Goal: Information Seeking & Learning: Learn about a topic

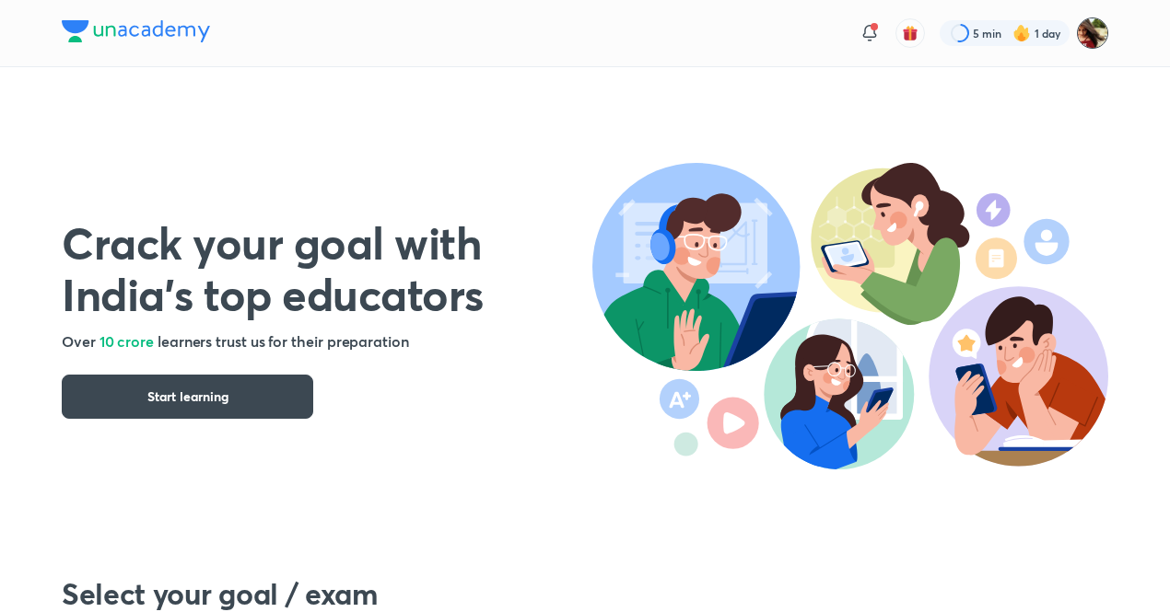
click at [1095, 26] on img at bounding box center [1092, 32] width 31 height 31
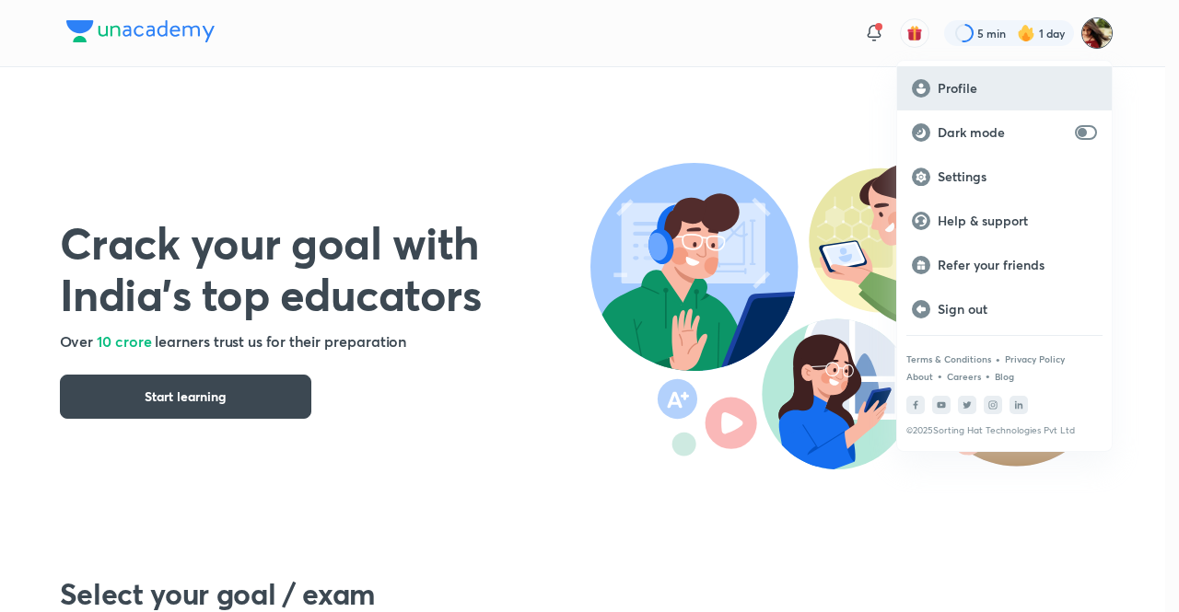
click at [993, 85] on p "Profile" at bounding box center [1017, 88] width 159 height 17
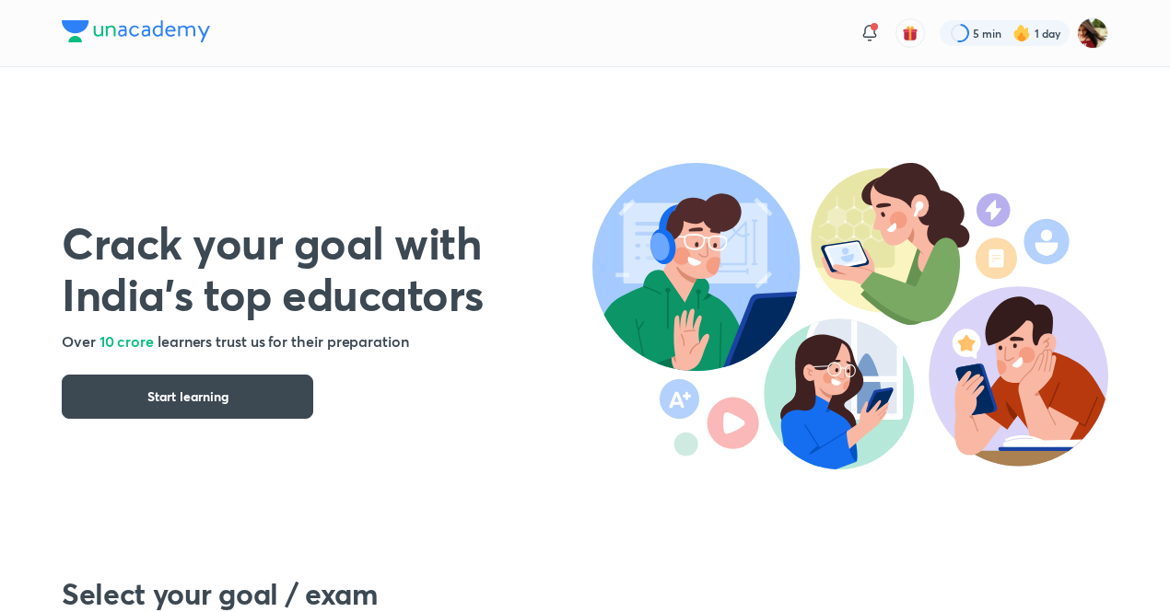
click at [732, 36] on div "5 min 1 day" at bounding box center [585, 33] width 1046 height 66
click at [142, 397] on button "Start learning" at bounding box center [187, 397] width 251 height 44
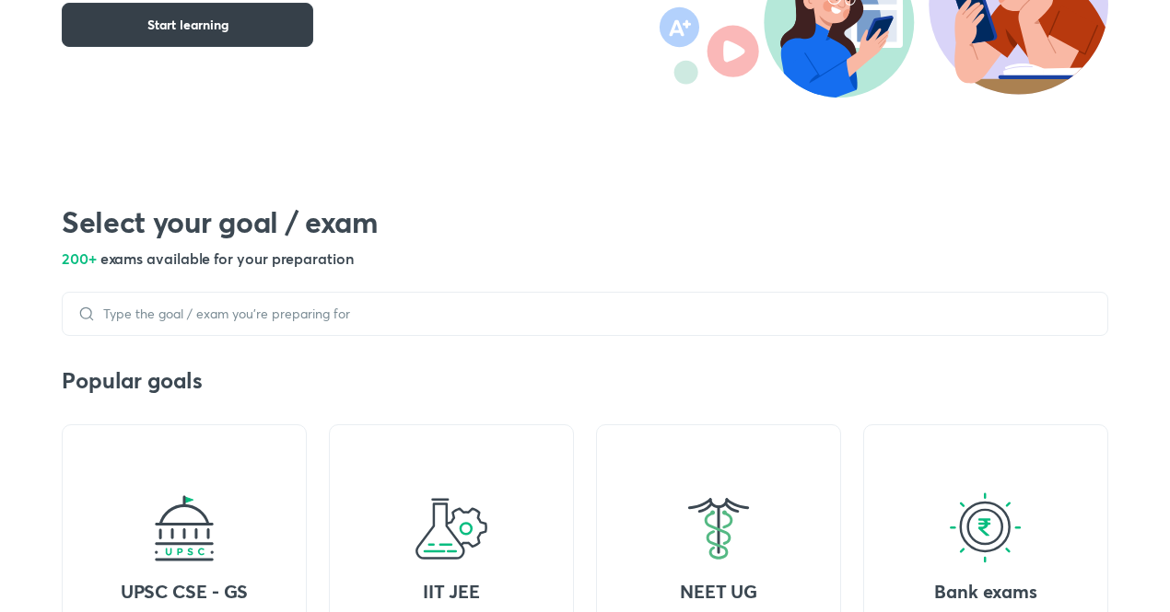
scroll to position [354, 0]
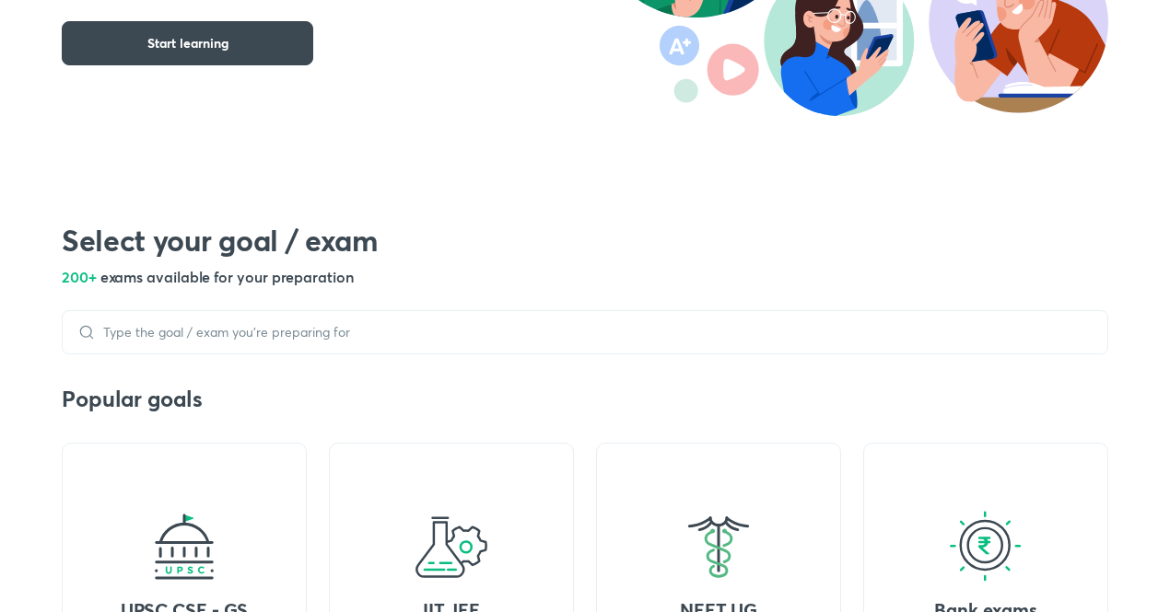
click at [251, 343] on div at bounding box center [585, 332] width 1046 height 44
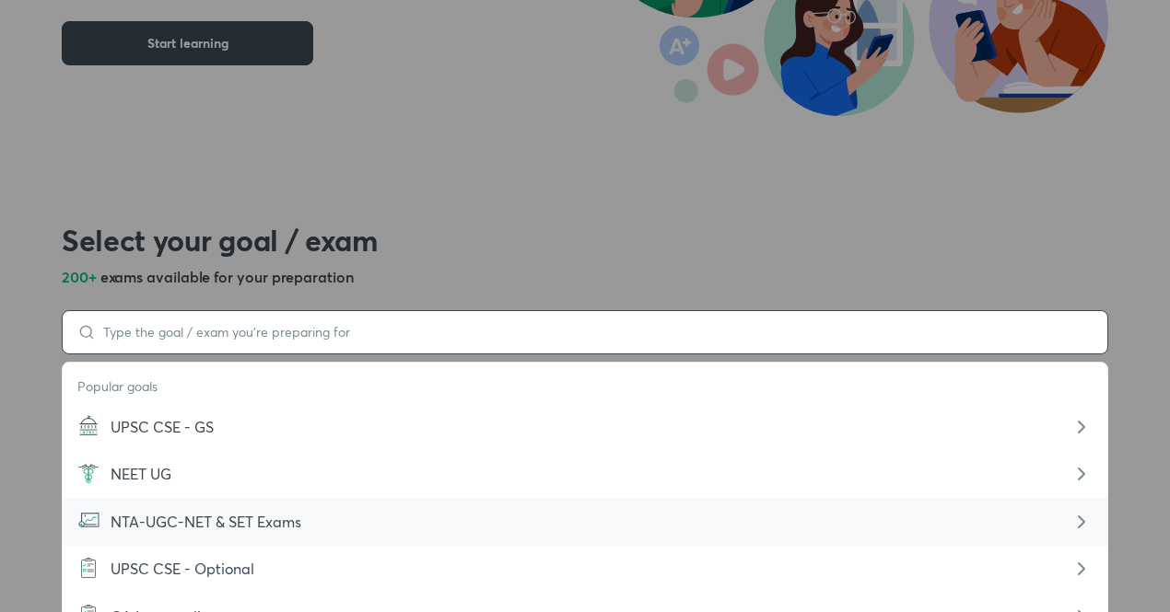
scroll to position [531, 0]
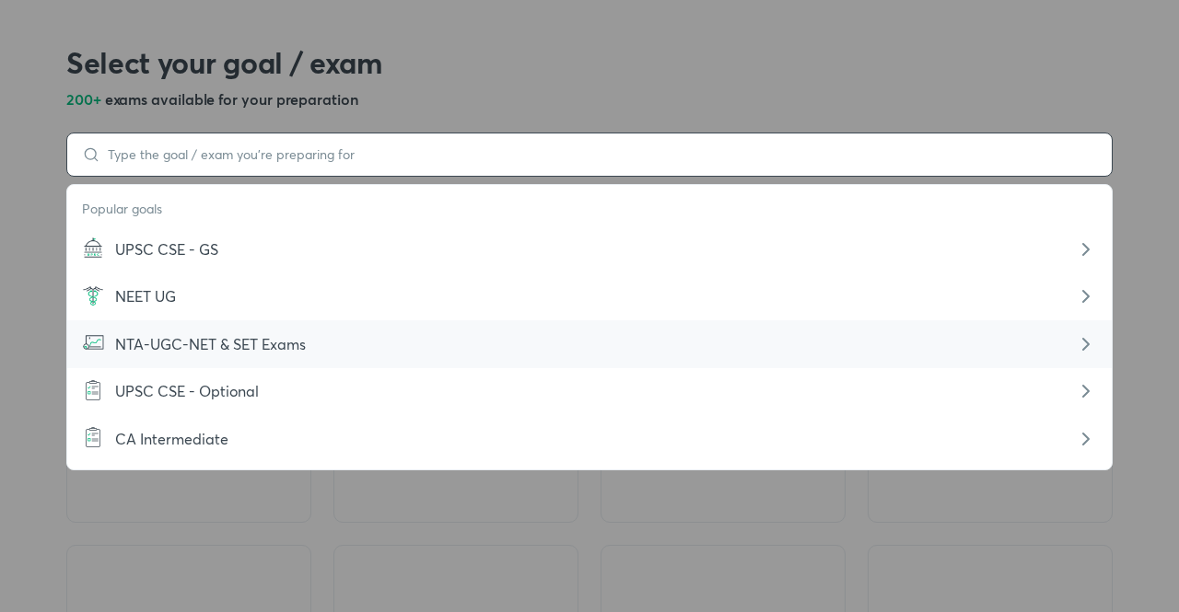
click at [273, 177] on div "Popular goals UPSC CSE - [PERSON_NAME] UG NTA-UGC-NET & SET Exams UPSC CSE - Op…" at bounding box center [589, 155] width 1046 height 44
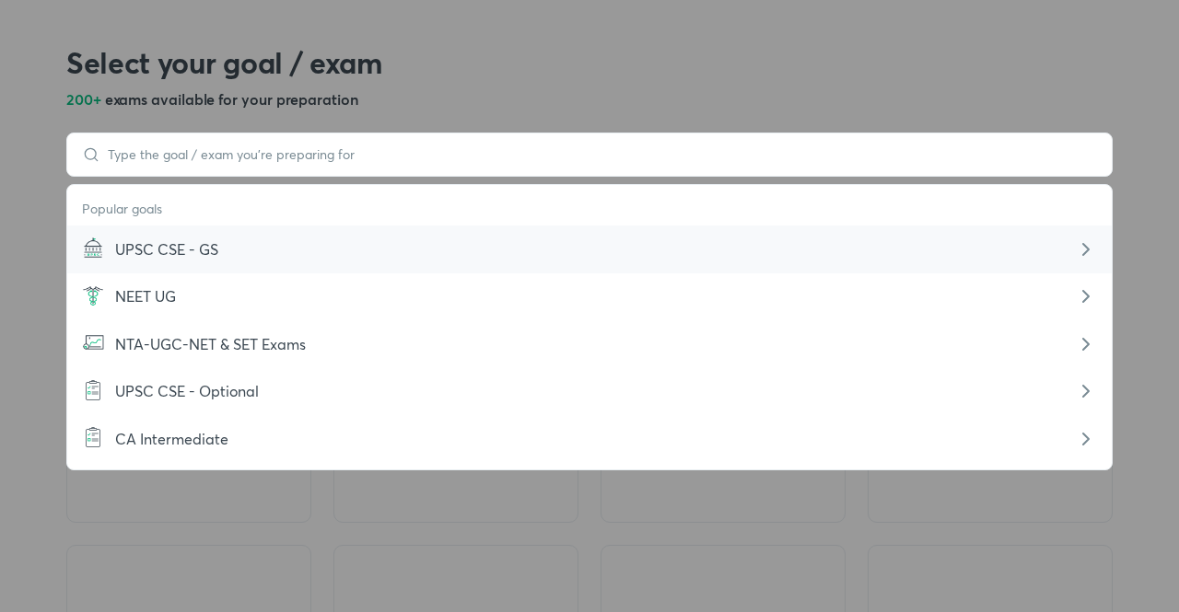
click at [206, 259] on div "UPSC CSE - GS" at bounding box center [589, 250] width 949 height 22
type input "UPSC CSE - GS"
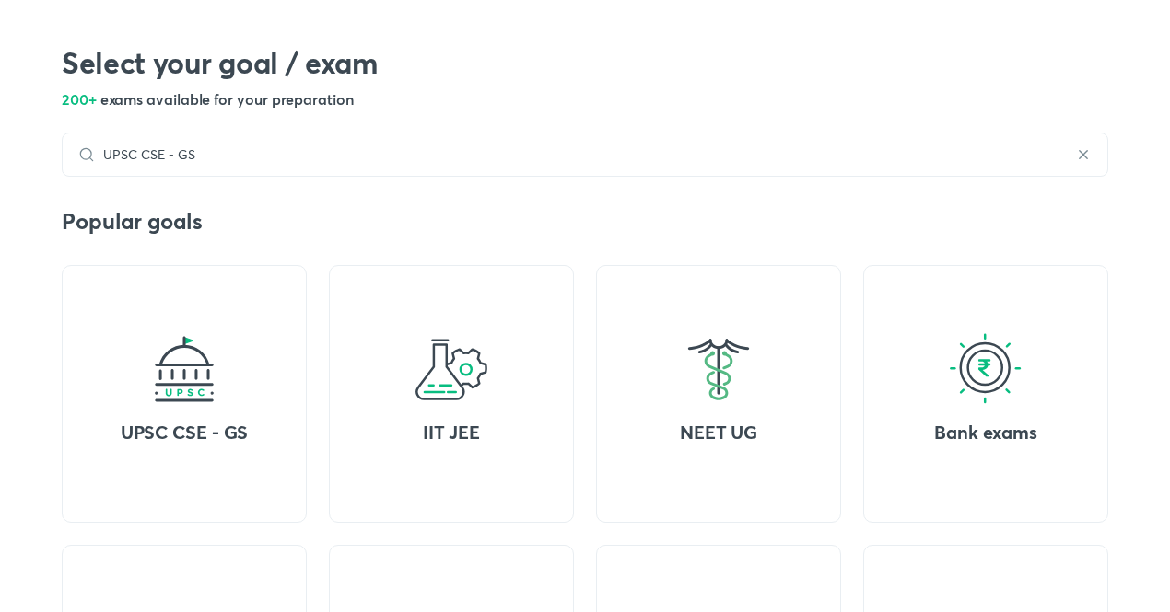
scroll to position [0, 0]
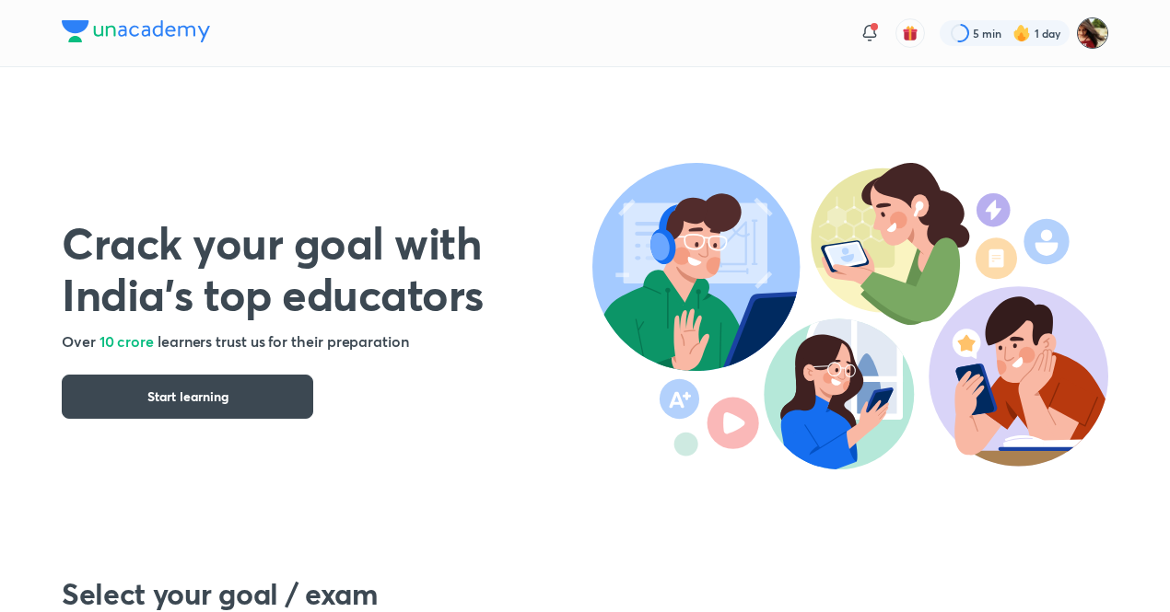
click at [1094, 32] on img at bounding box center [1092, 32] width 31 height 31
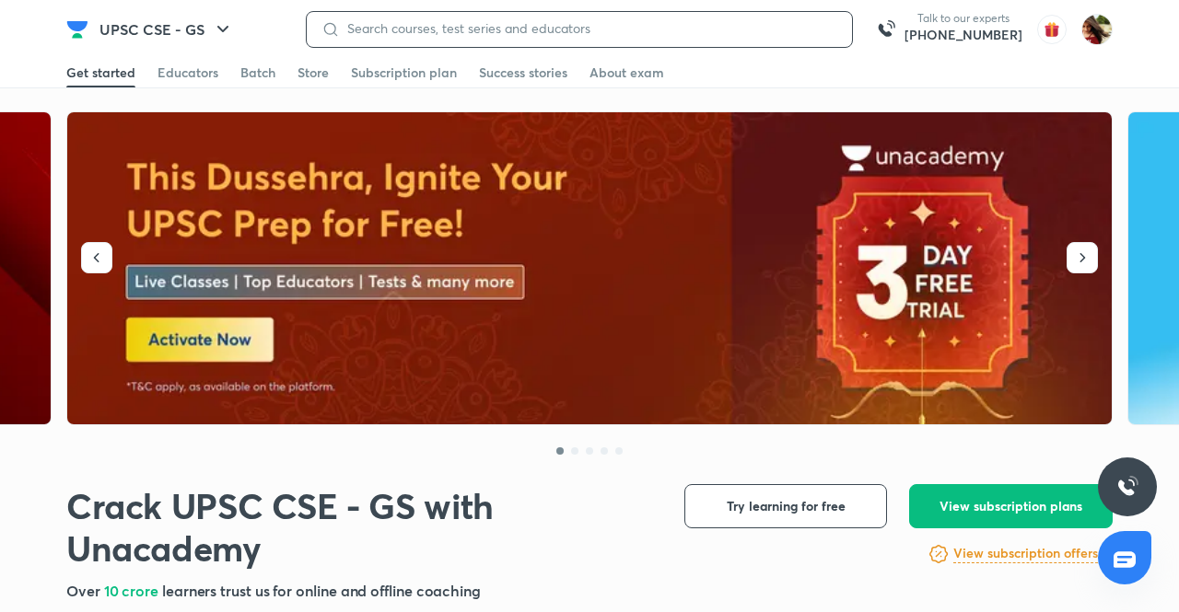
click at [605, 24] on input at bounding box center [588, 28] width 497 height 15
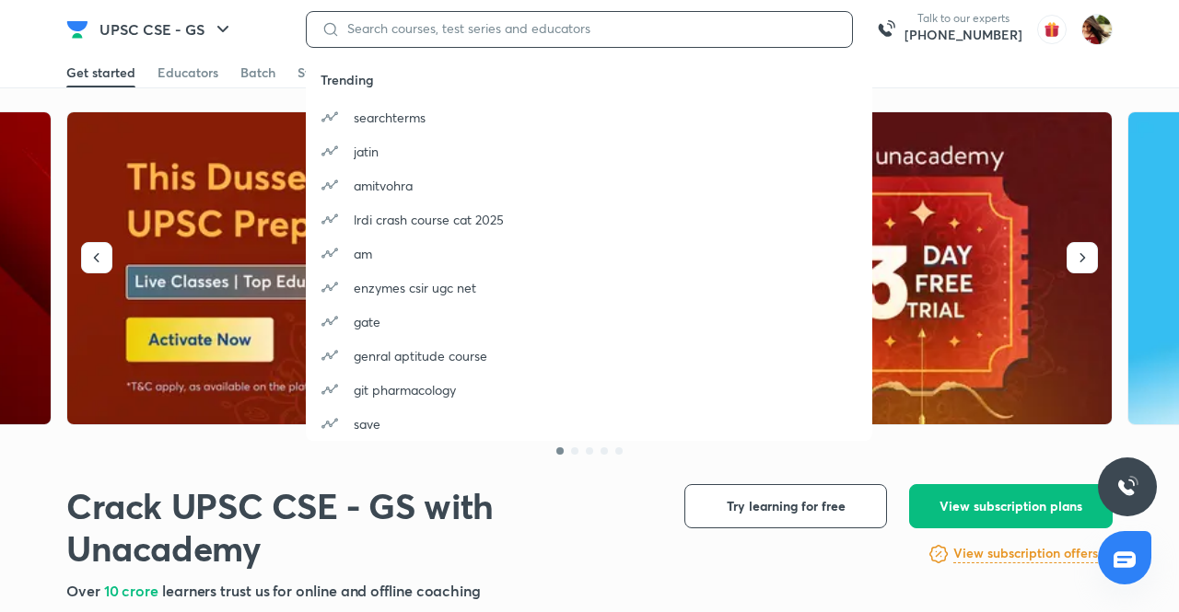
type input "a"
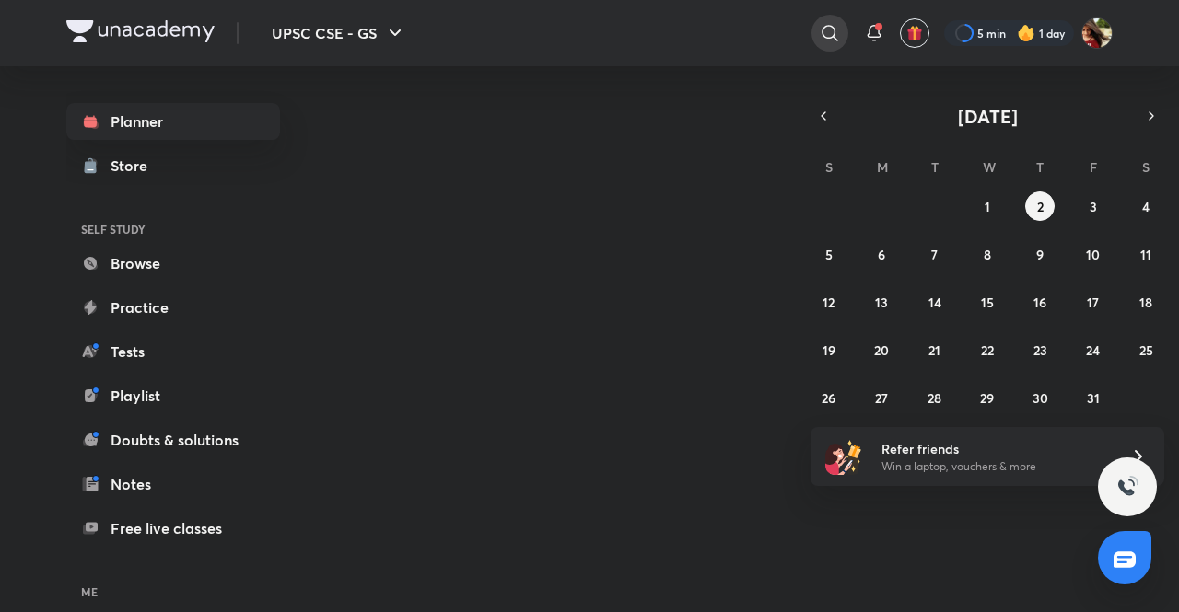
click at [838, 31] on icon at bounding box center [830, 33] width 22 height 22
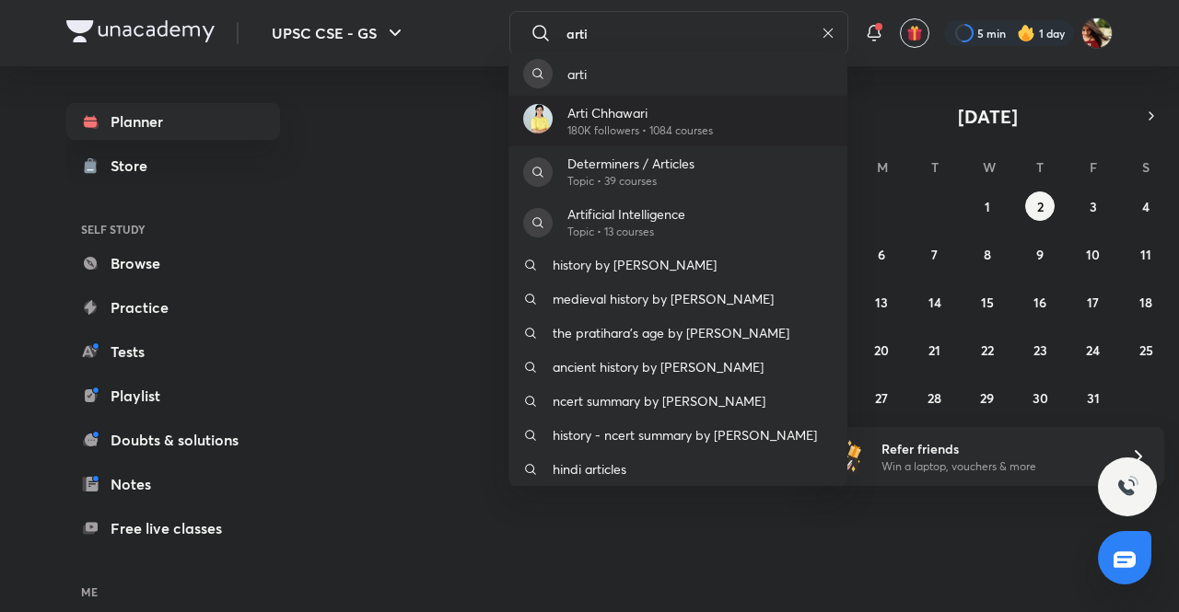
type input "arti"
click at [661, 125] on p "180K followers • 1084 courses" at bounding box center [640, 130] width 146 height 17
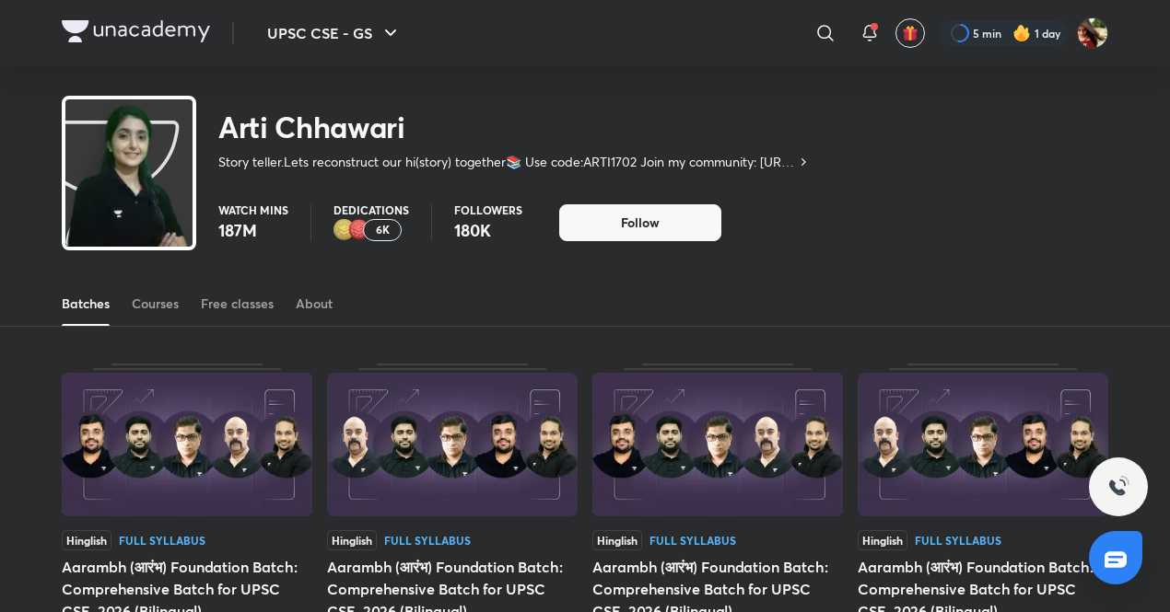
click at [1003, 149] on div "[PERSON_NAME] Story teller.Lets reconstruct our hi(story) together📚 Use code:AR…" at bounding box center [585, 126] width 1046 height 120
click at [181, 297] on div "Batches Courses Free classes About" at bounding box center [585, 304] width 1046 height 44
click at [168, 302] on div "Courses" at bounding box center [155, 304] width 47 height 18
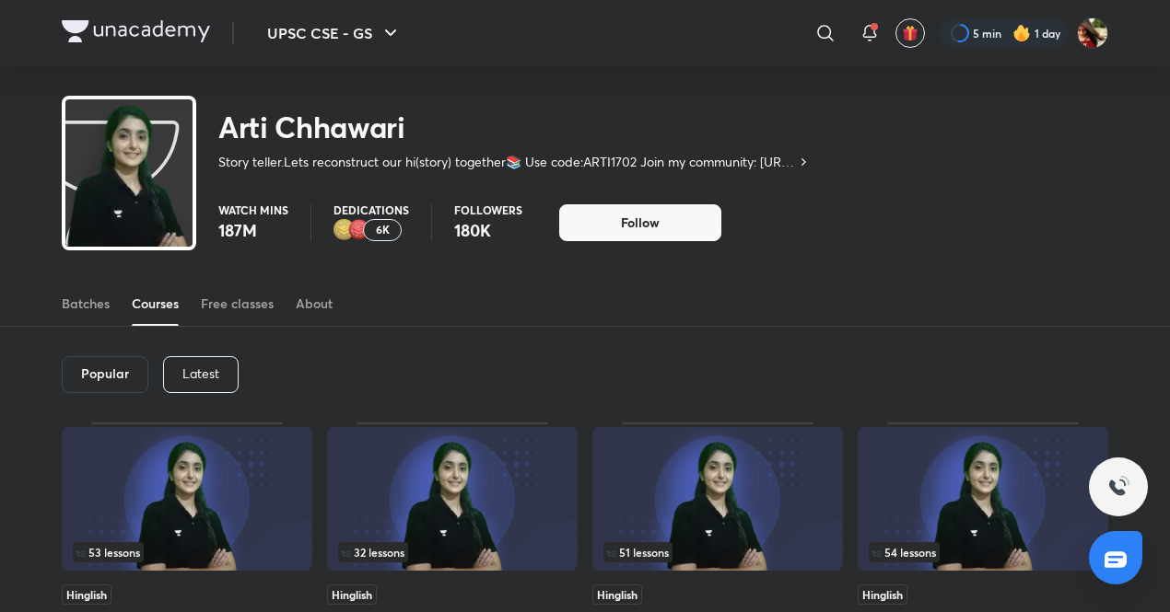
click at [221, 379] on div "Latest" at bounding box center [201, 374] width 76 height 37
click at [188, 376] on h6 "Latest" at bounding box center [200, 374] width 38 height 15
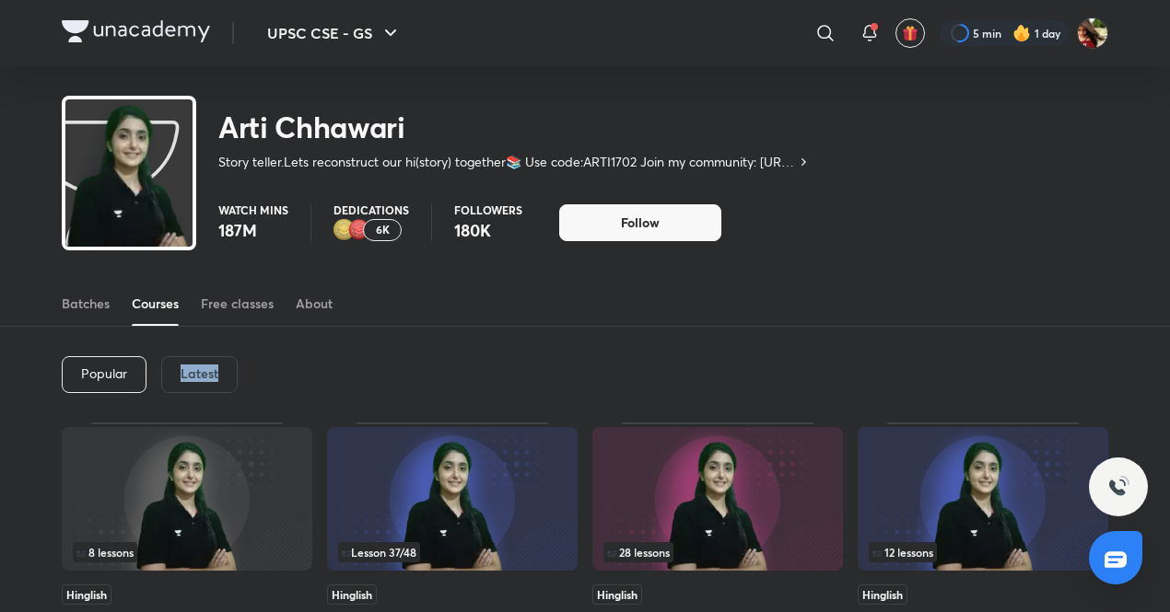
click at [188, 376] on h6 "Latest" at bounding box center [200, 374] width 38 height 15
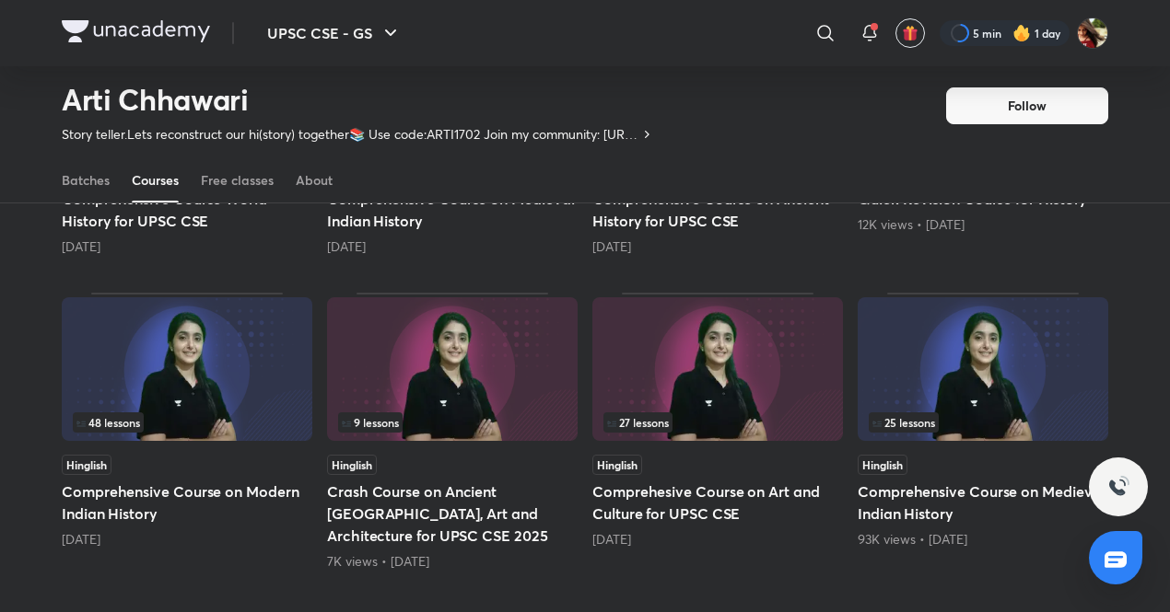
scroll to position [685, 0]
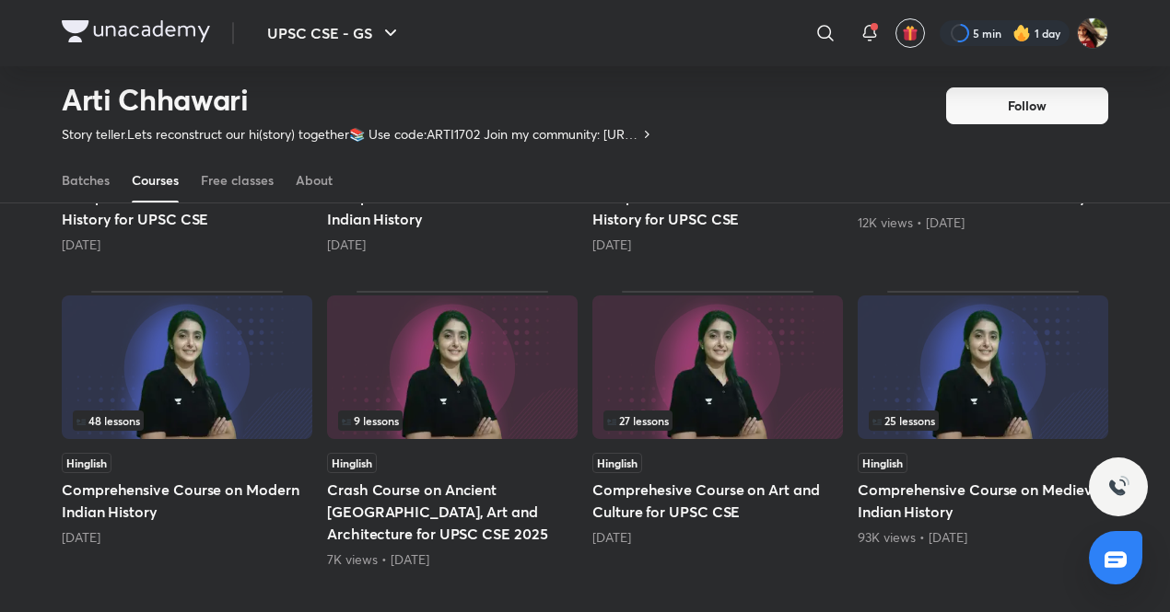
click at [184, 336] on img at bounding box center [187, 368] width 251 height 144
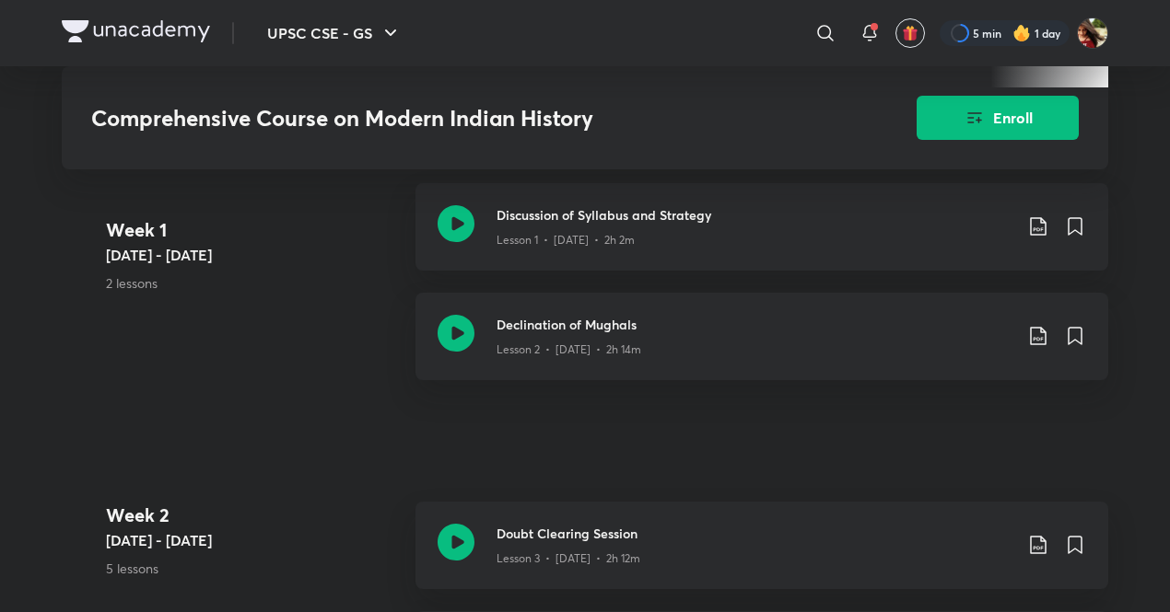
scroll to position [775, 0]
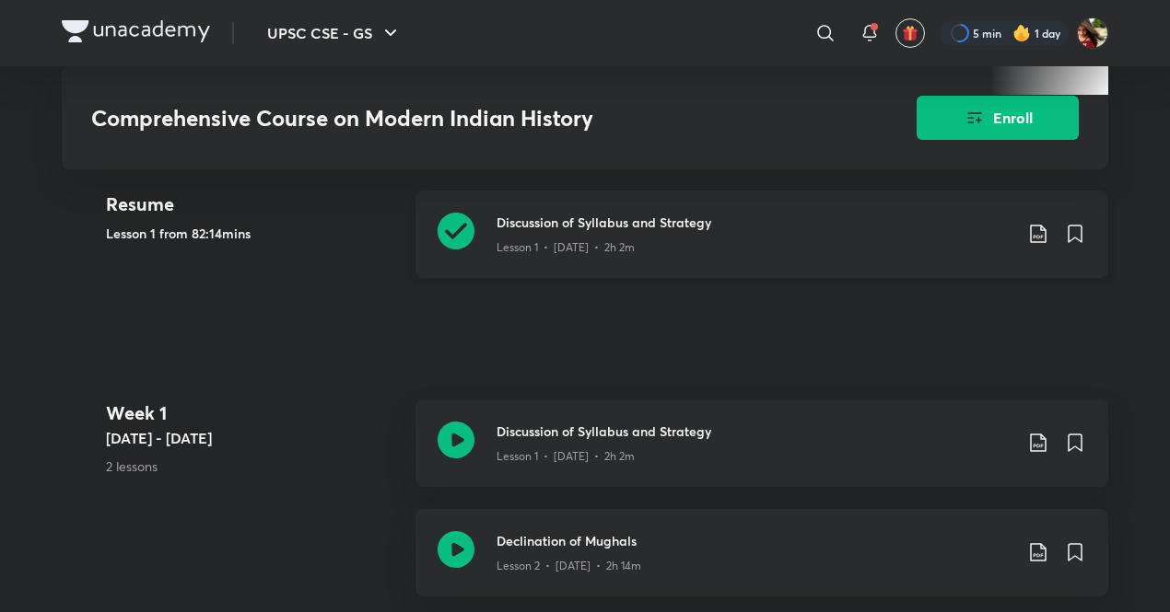
click at [600, 250] on p "Lesson 1 • [DATE] • 2h 2m" at bounding box center [565, 247] width 138 height 17
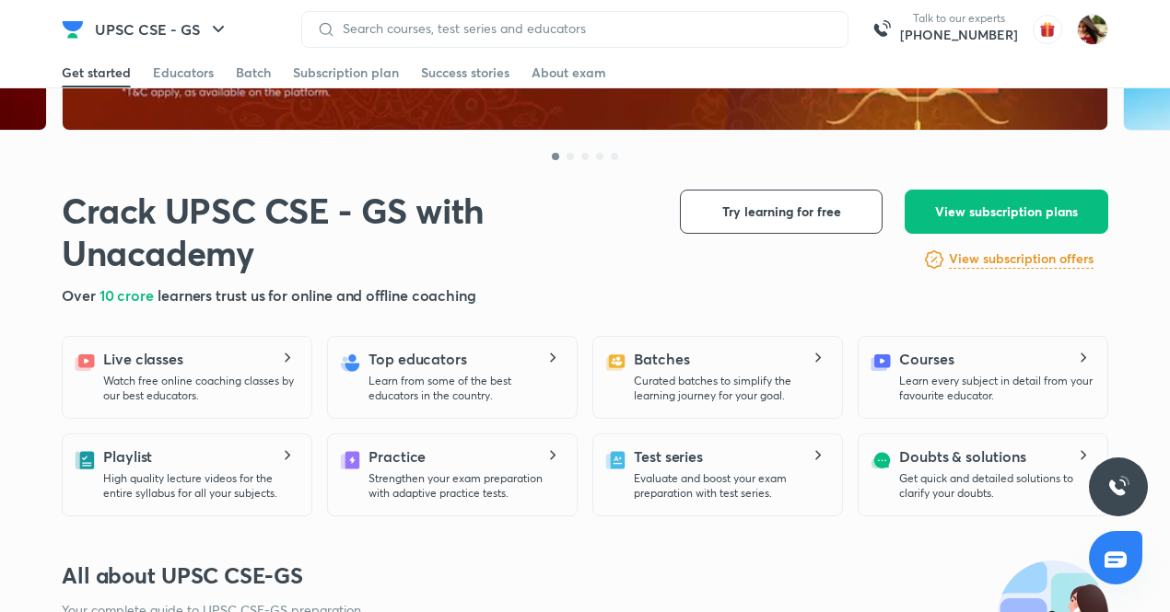
scroll to position [306, 0]
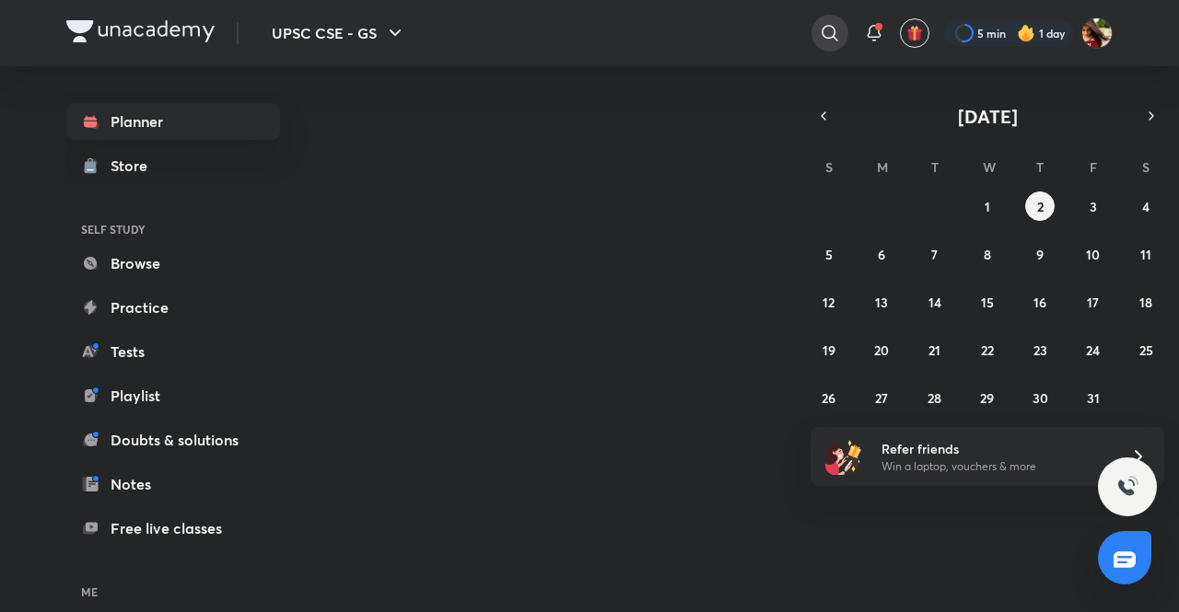
click at [831, 36] on icon at bounding box center [830, 33] width 22 height 22
type input "arti ch"
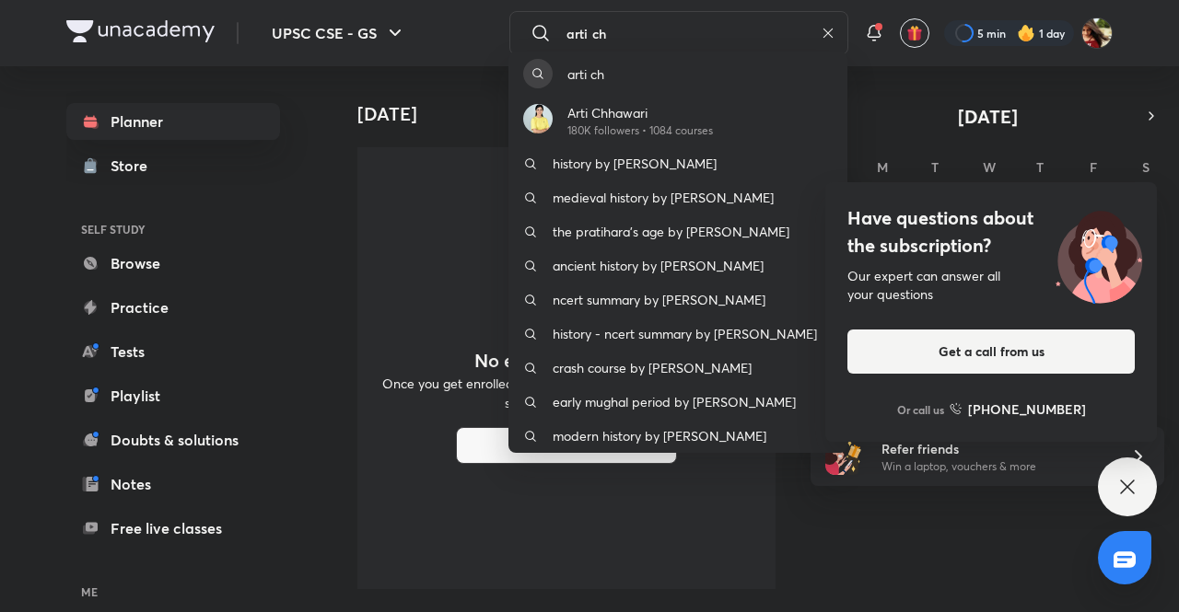
click at [832, 41] on div "arti ch Arti Chhawari 180K followers • 1084 courses history by arti chhawari me…" at bounding box center [589, 306] width 1179 height 612
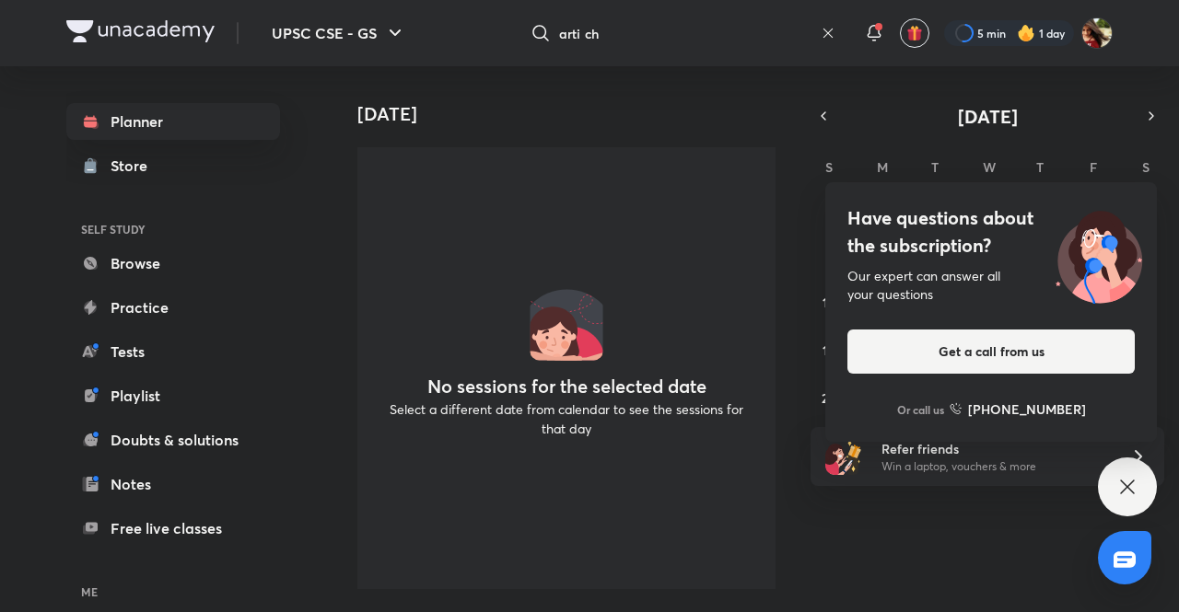
click at [821, 34] on icon at bounding box center [828, 33] width 15 height 15
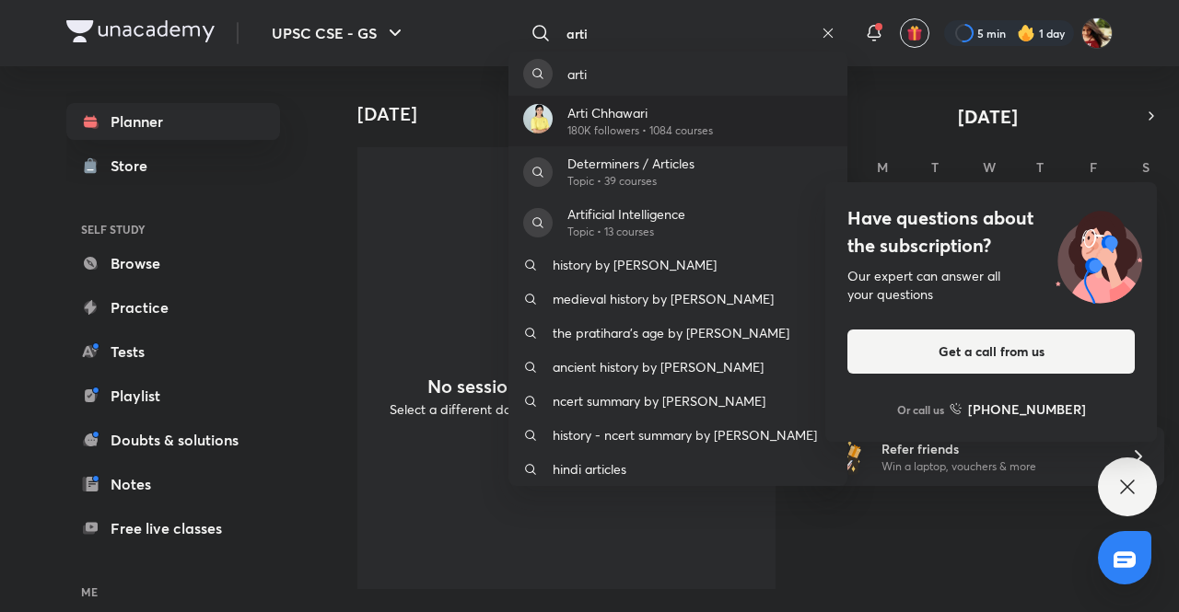
type input "arti"
click at [647, 118] on p "Arti Chhawari" at bounding box center [640, 112] width 146 height 19
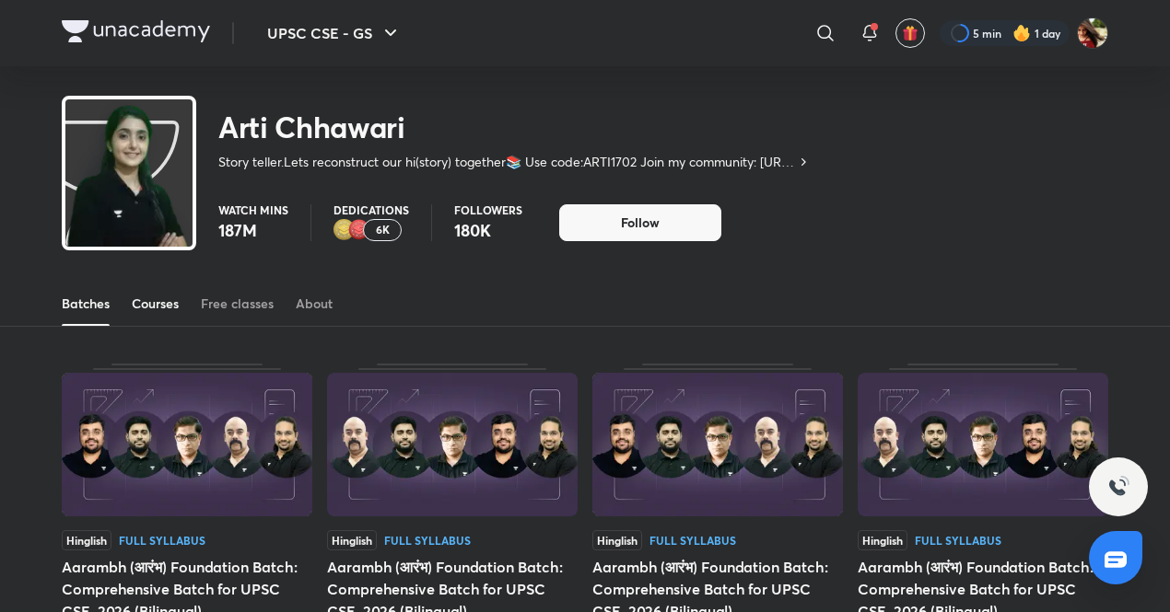
click at [167, 307] on div "Courses" at bounding box center [155, 304] width 47 height 18
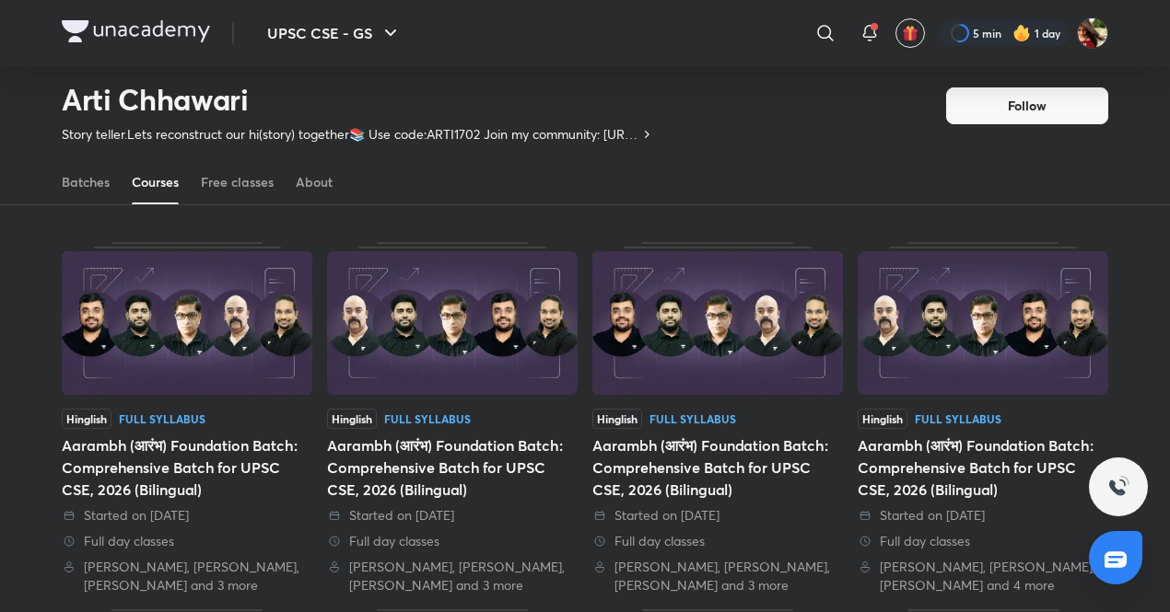
scroll to position [41, 0]
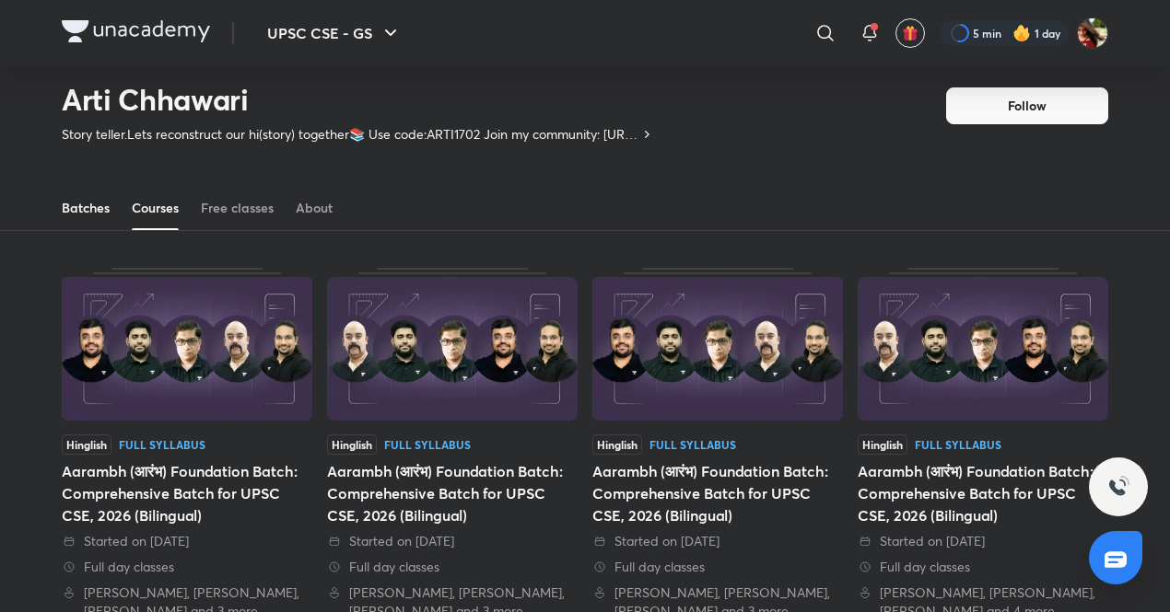
click at [83, 202] on div "Batches" at bounding box center [86, 208] width 48 height 18
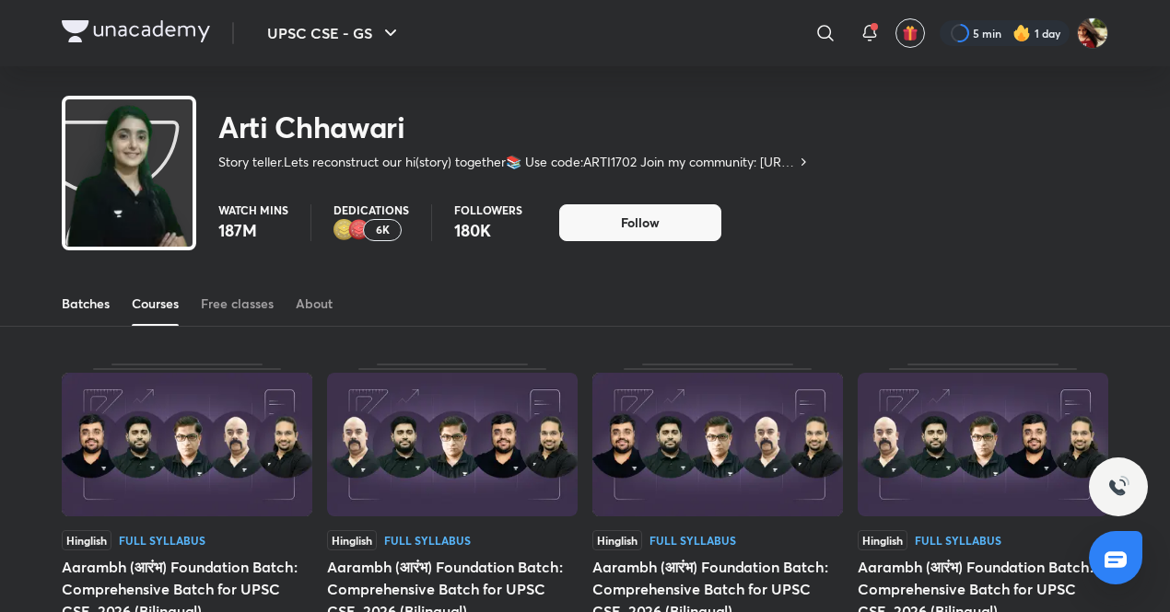
click at [103, 307] on div "Batches" at bounding box center [86, 304] width 48 height 18
click at [101, 304] on div "Batches" at bounding box center [86, 304] width 48 height 18
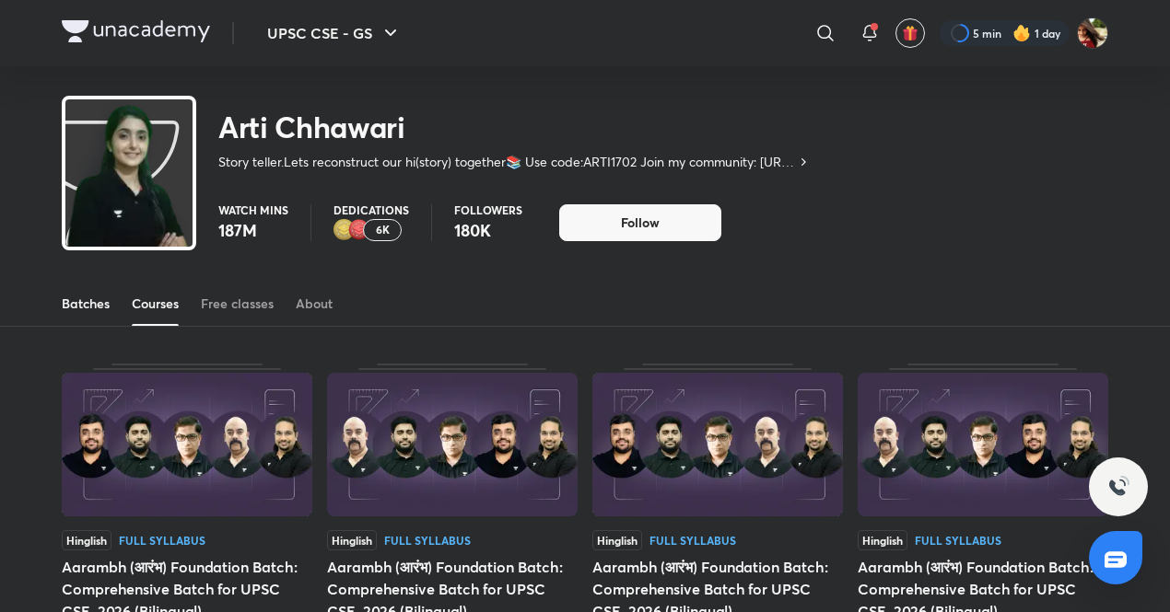
click at [101, 304] on div "Batches" at bounding box center [86, 304] width 48 height 18
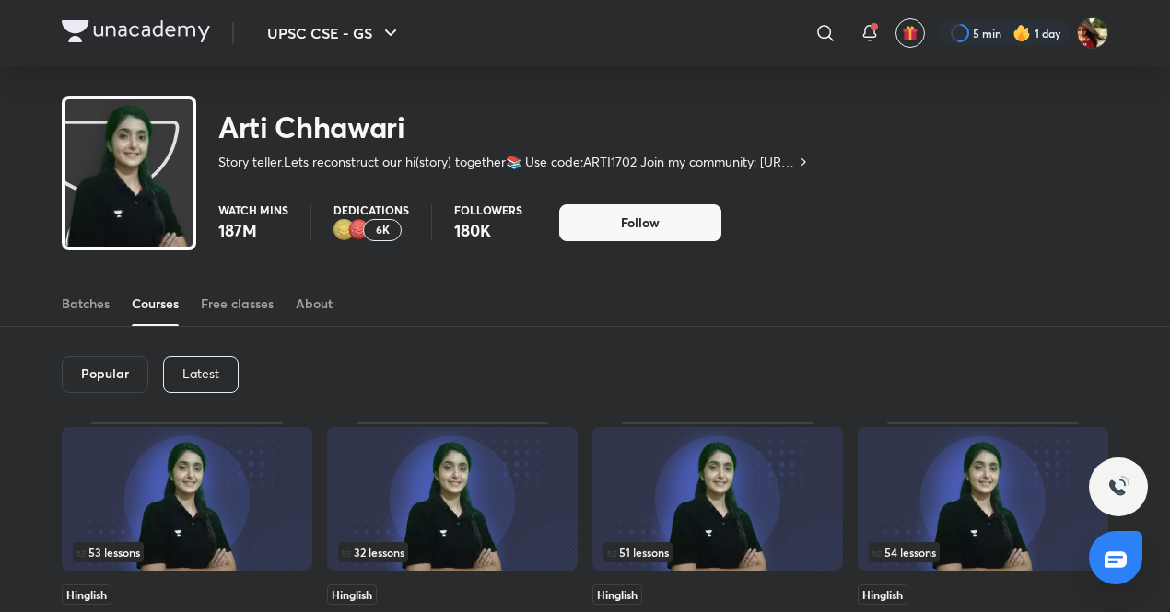
click at [213, 379] on p "Latest" at bounding box center [200, 374] width 37 height 15
click at [213, 379] on h6 "Latest" at bounding box center [200, 374] width 38 height 15
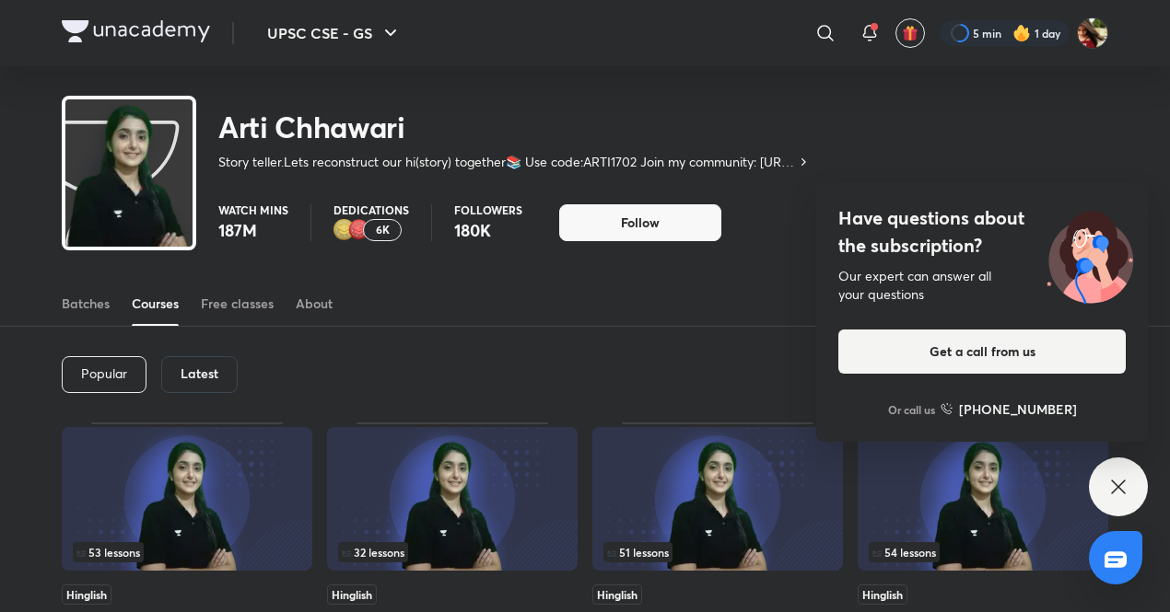
click at [218, 379] on div "Latest" at bounding box center [199, 374] width 76 height 37
click at [192, 375] on h6 "Latest" at bounding box center [200, 374] width 38 height 15
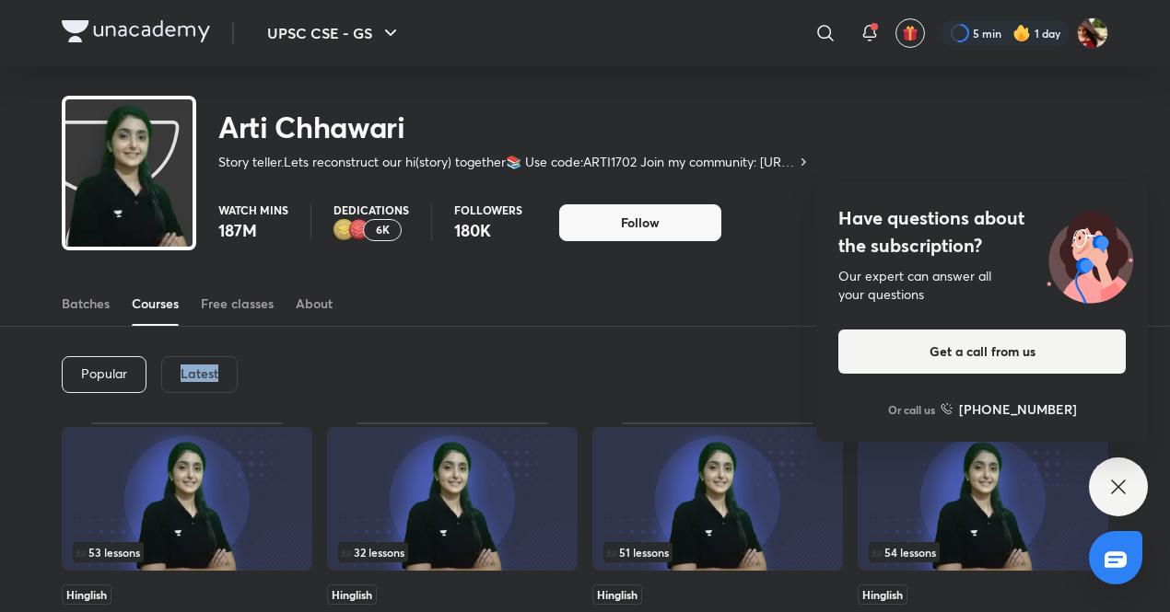
click at [192, 375] on h6 "Latest" at bounding box center [200, 374] width 38 height 15
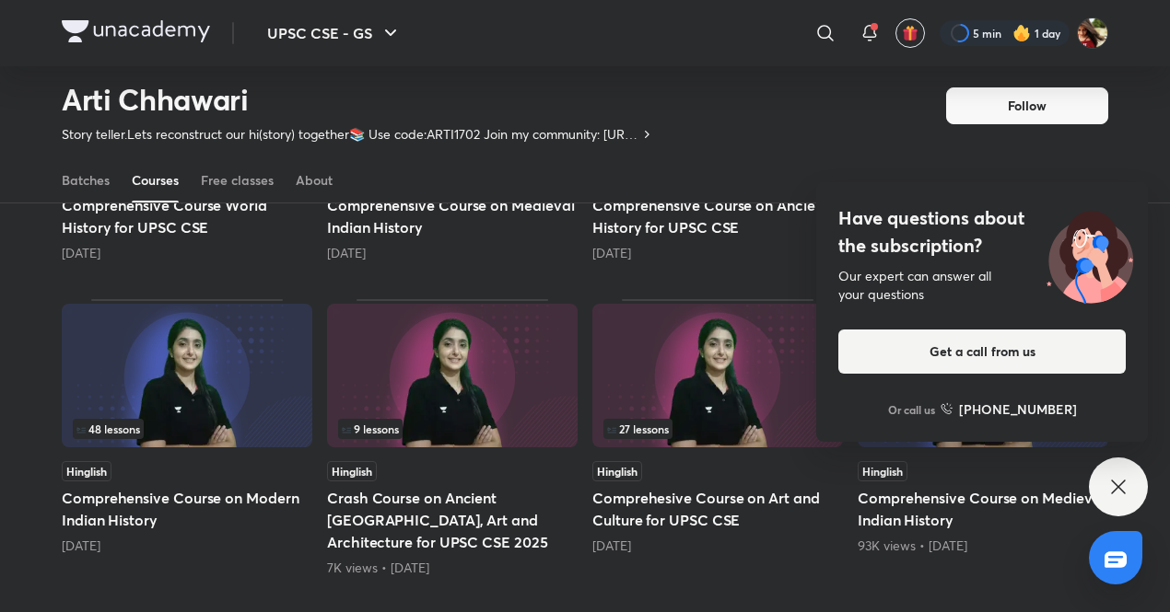
scroll to position [680, 0]
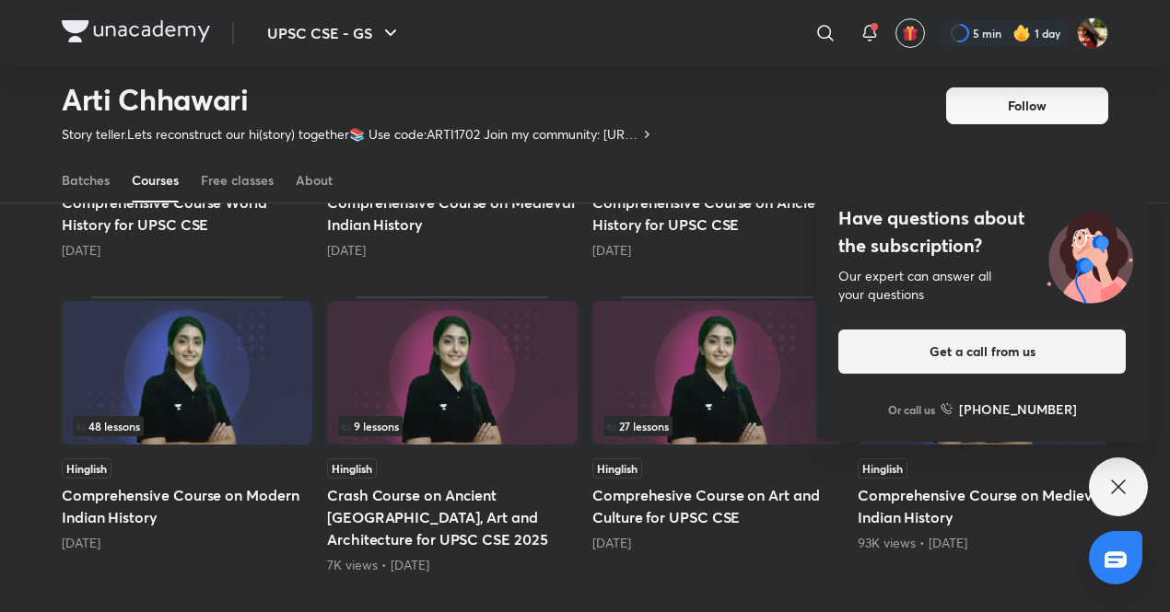
click at [165, 371] on img at bounding box center [187, 373] width 251 height 144
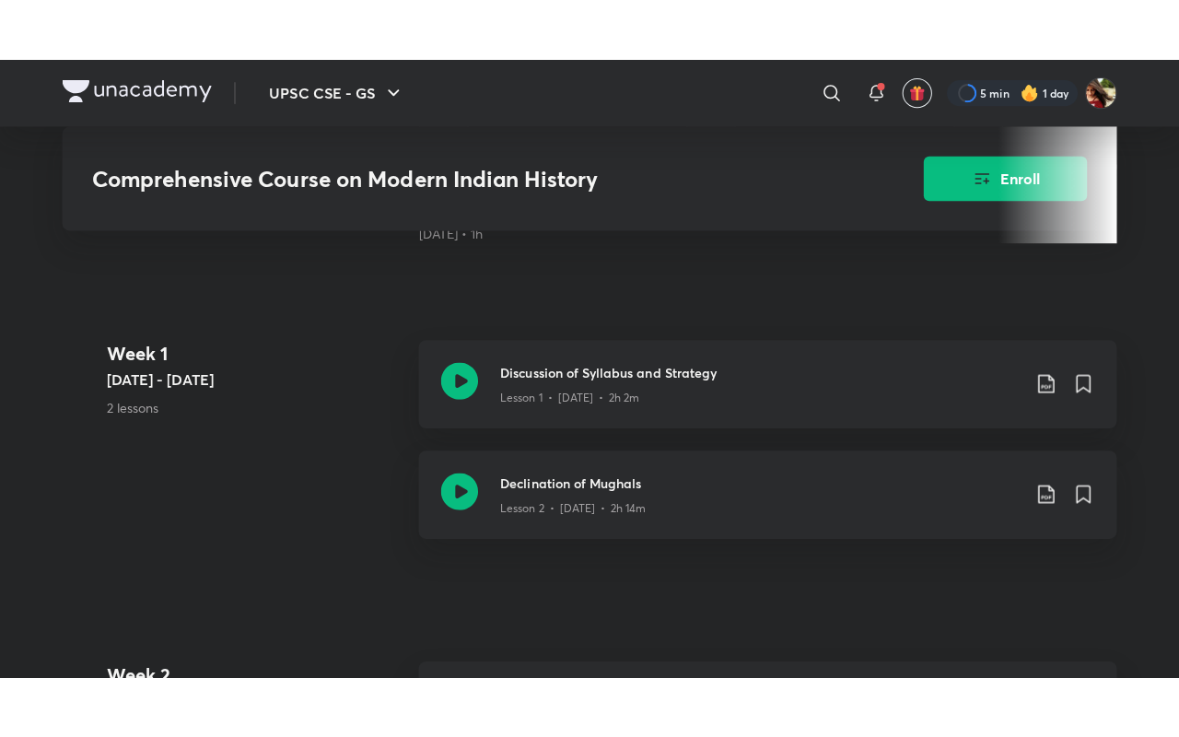
scroll to position [687, 0]
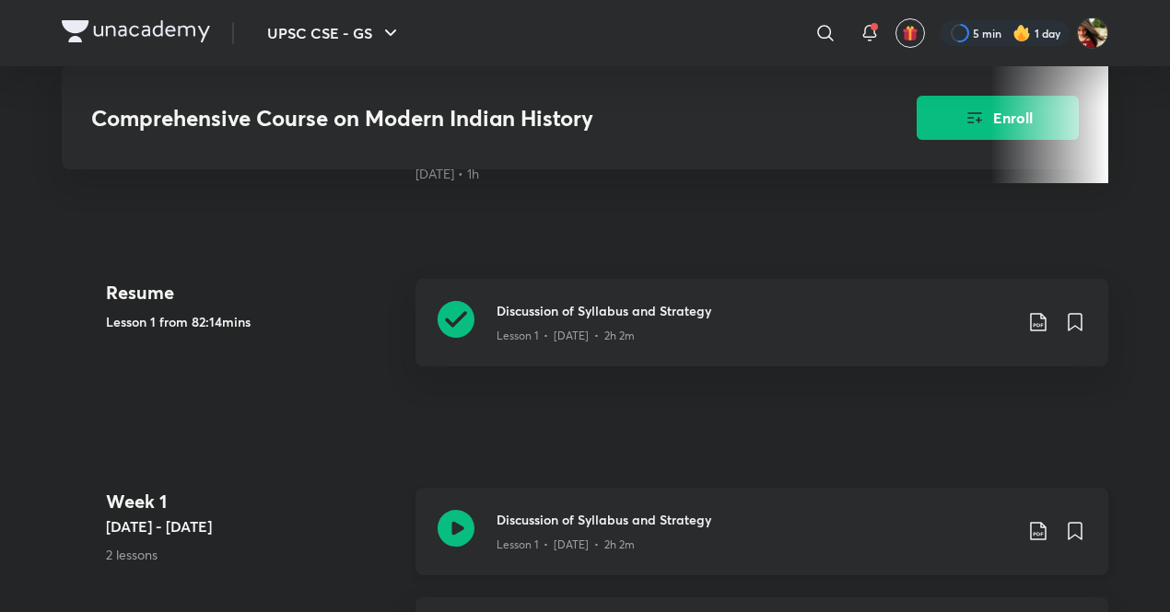
click at [543, 321] on div "Lesson 1 • [DATE] • 2h 2m" at bounding box center [754, 333] width 516 height 24
